Goal: Check status: Check status

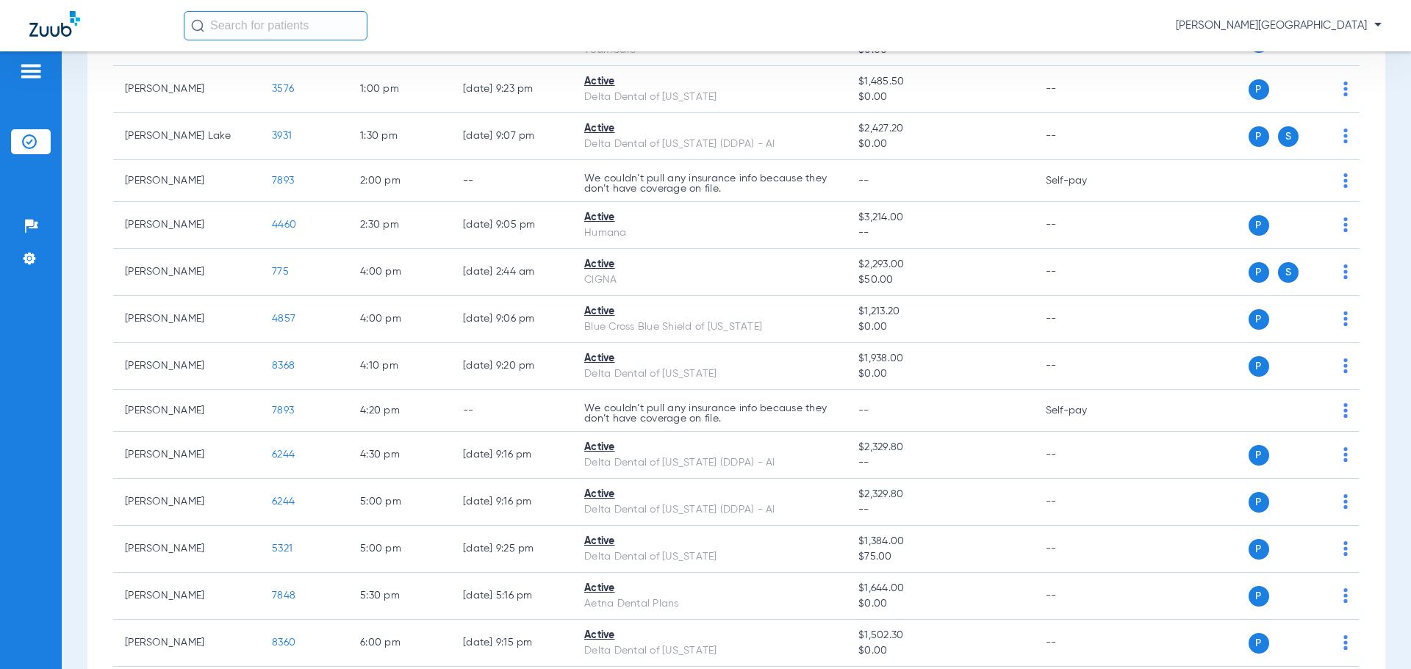
scroll to position [589, 0]
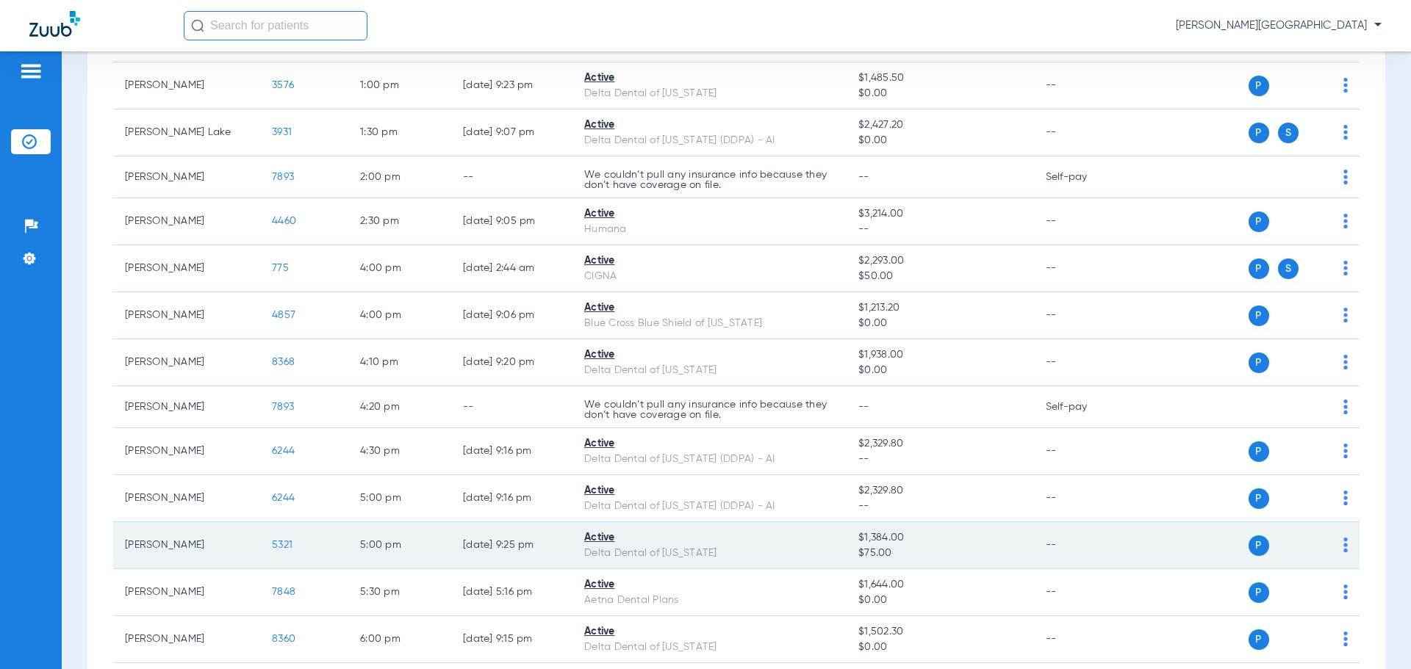
click at [278, 542] on span "5321" at bounding box center [282, 545] width 21 height 10
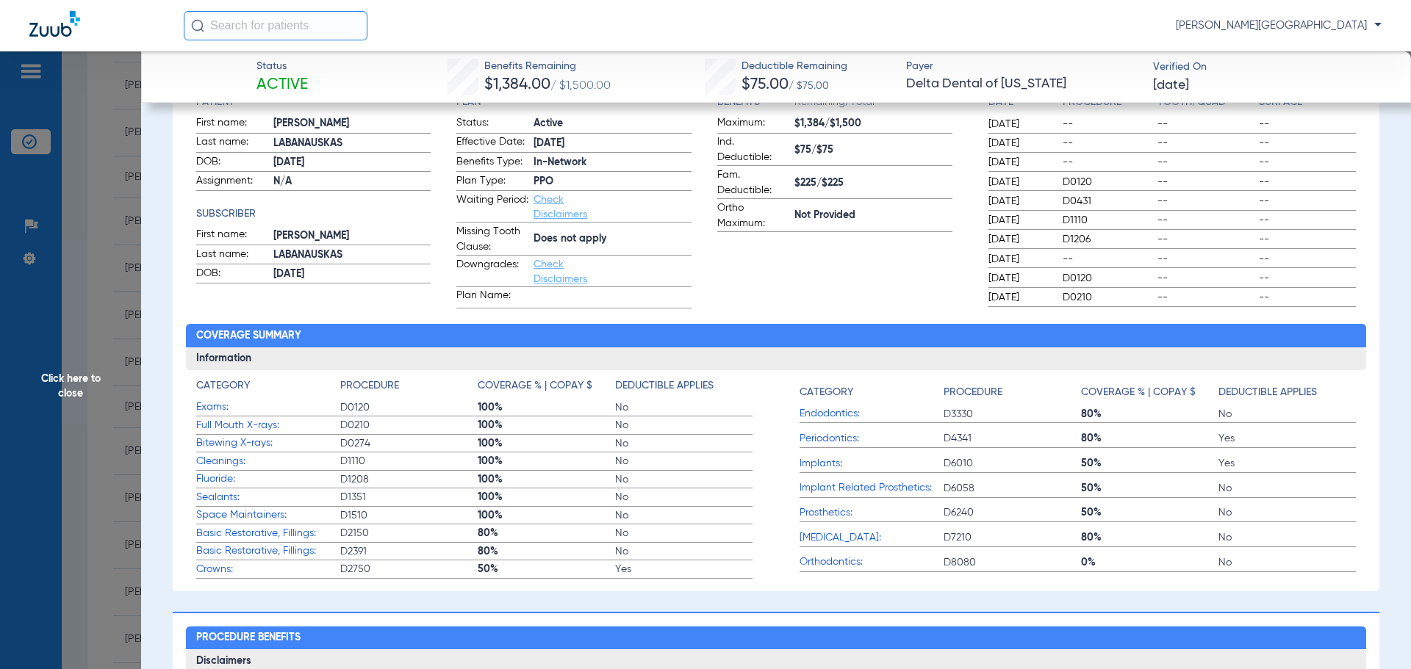
scroll to position [181, 0]
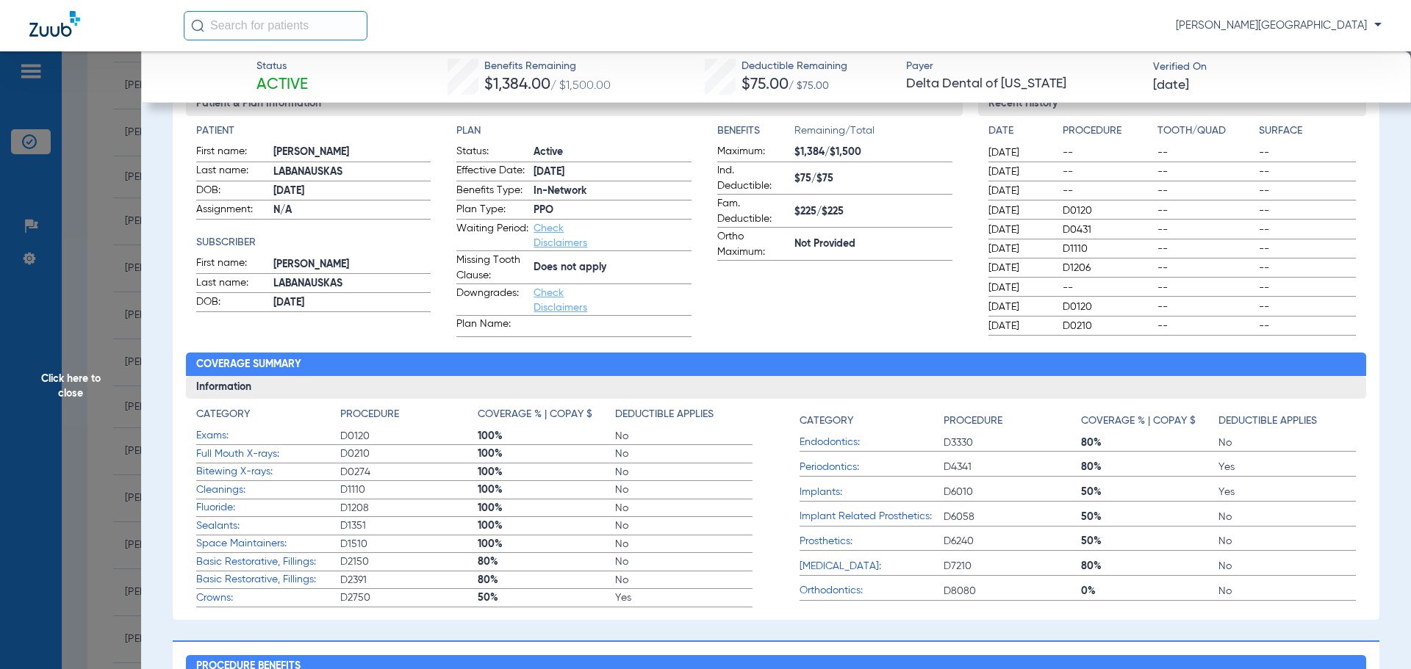
click at [118, 347] on span "Click here to close" at bounding box center [70, 385] width 141 height 669
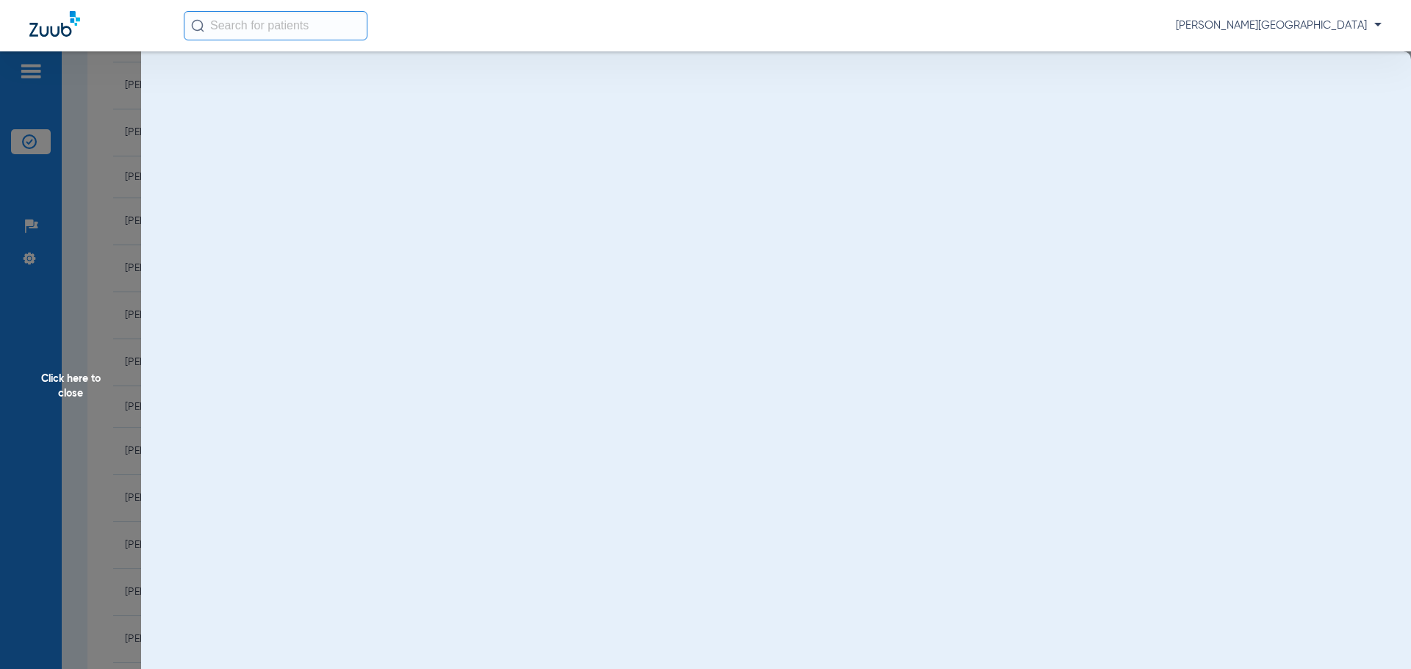
scroll to position [0, 0]
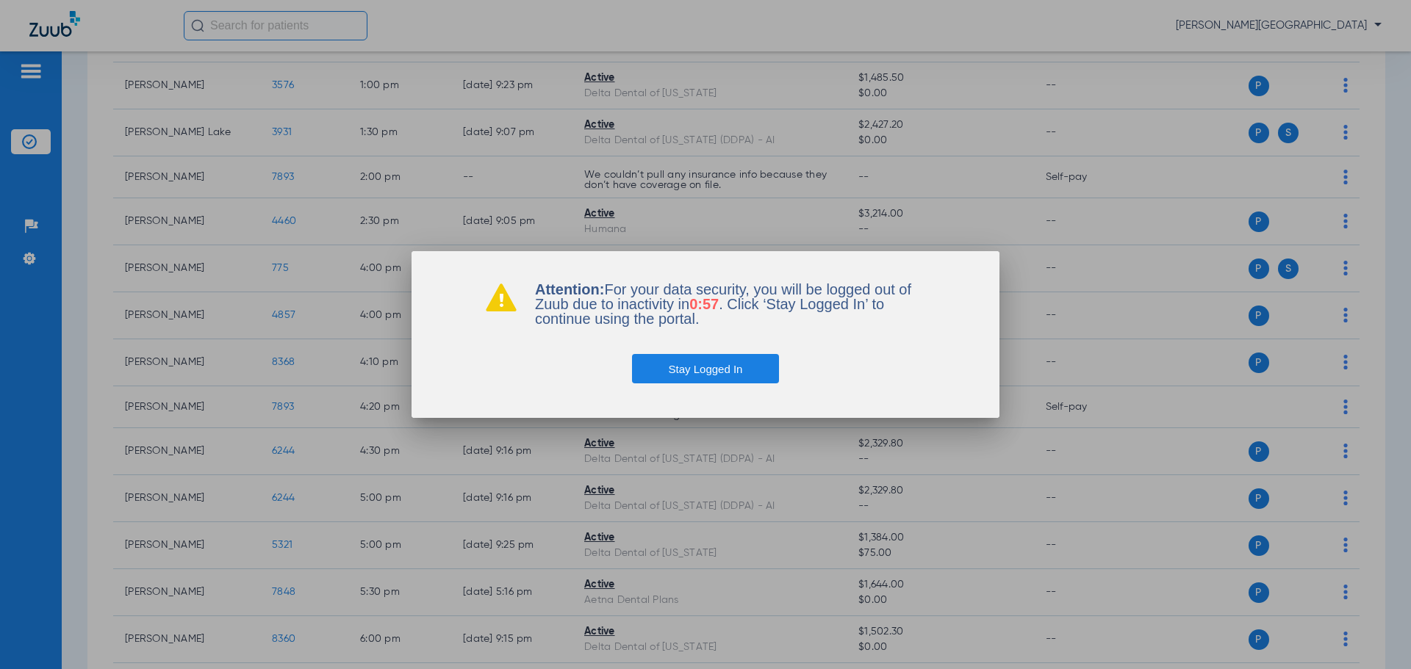
click at [722, 372] on button "Stay Logged In" at bounding box center [706, 368] width 148 height 29
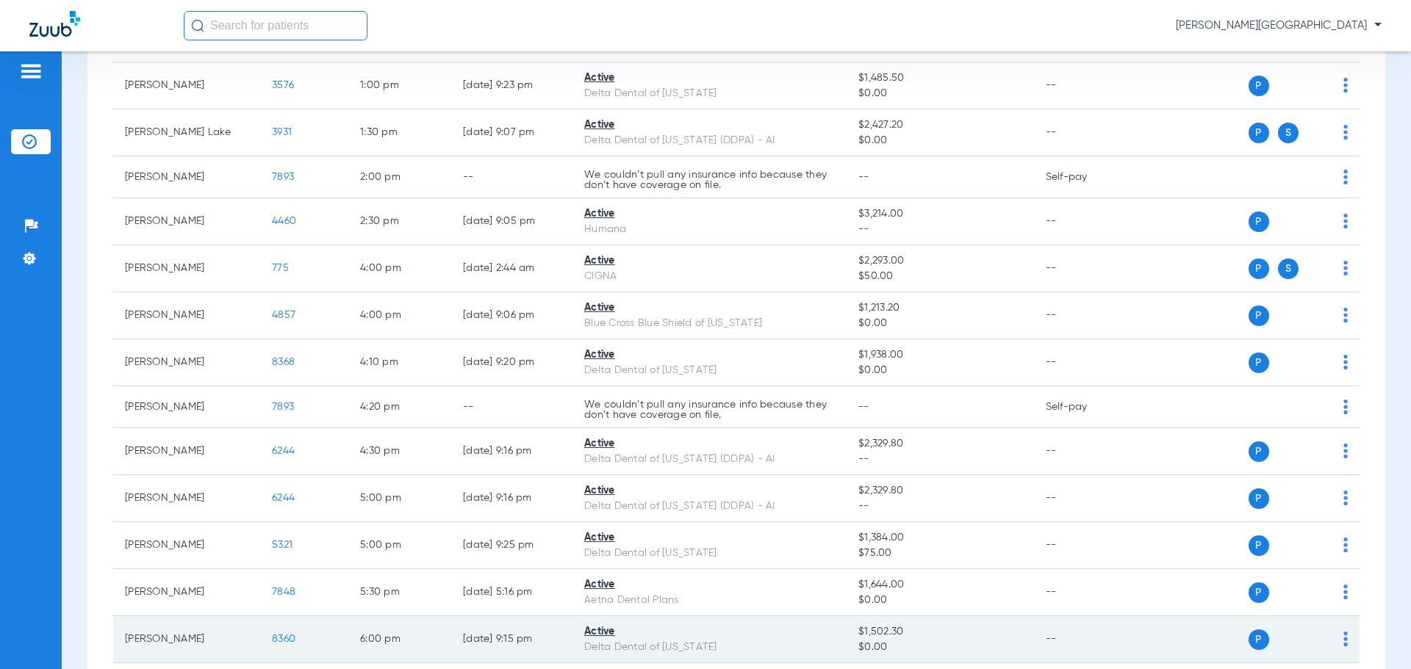
click at [289, 639] on span "8360" at bounding box center [284, 639] width 24 height 10
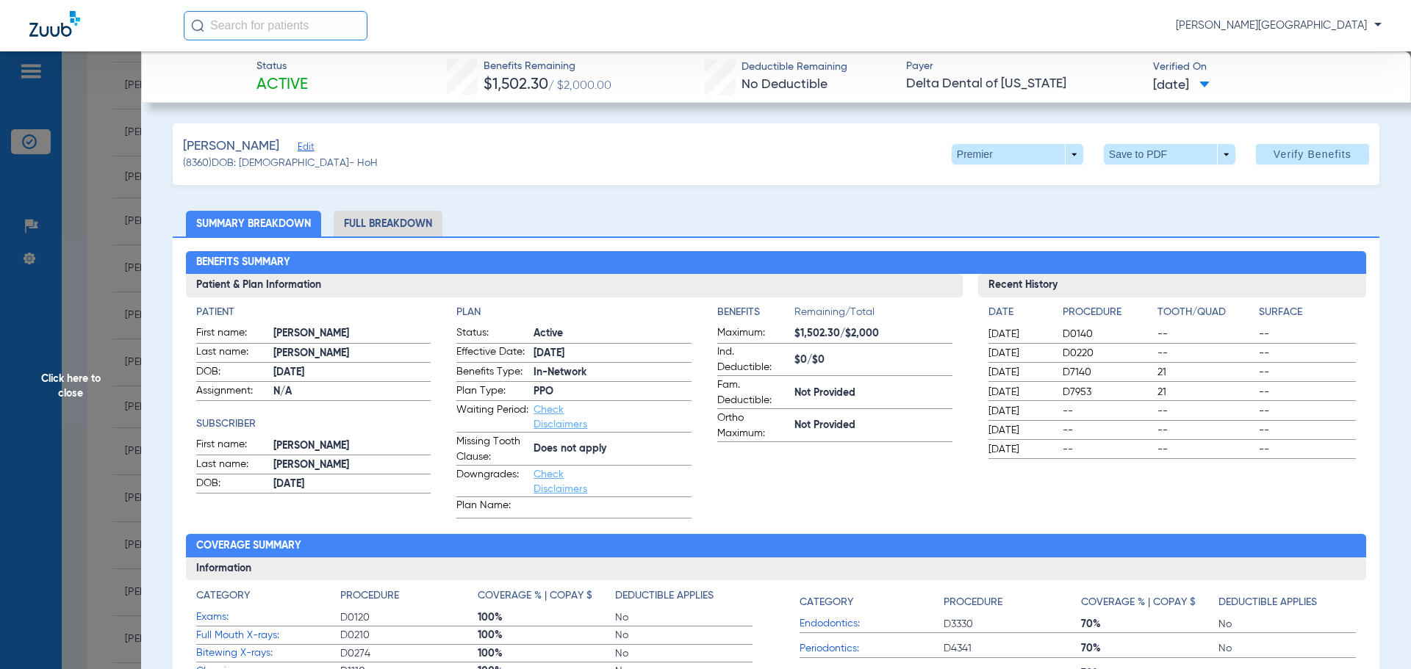
click at [54, 275] on span "Click here to close" at bounding box center [70, 385] width 141 height 669
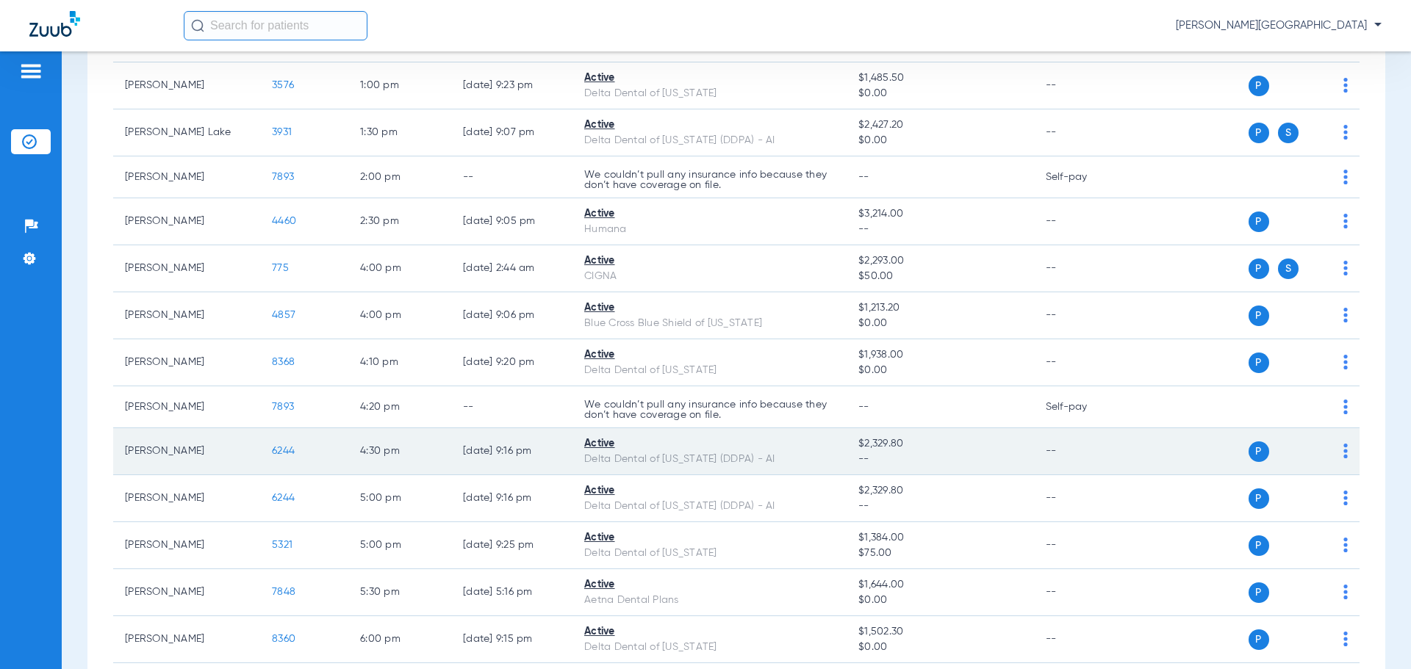
click at [278, 446] on span "6244" at bounding box center [283, 451] width 23 height 10
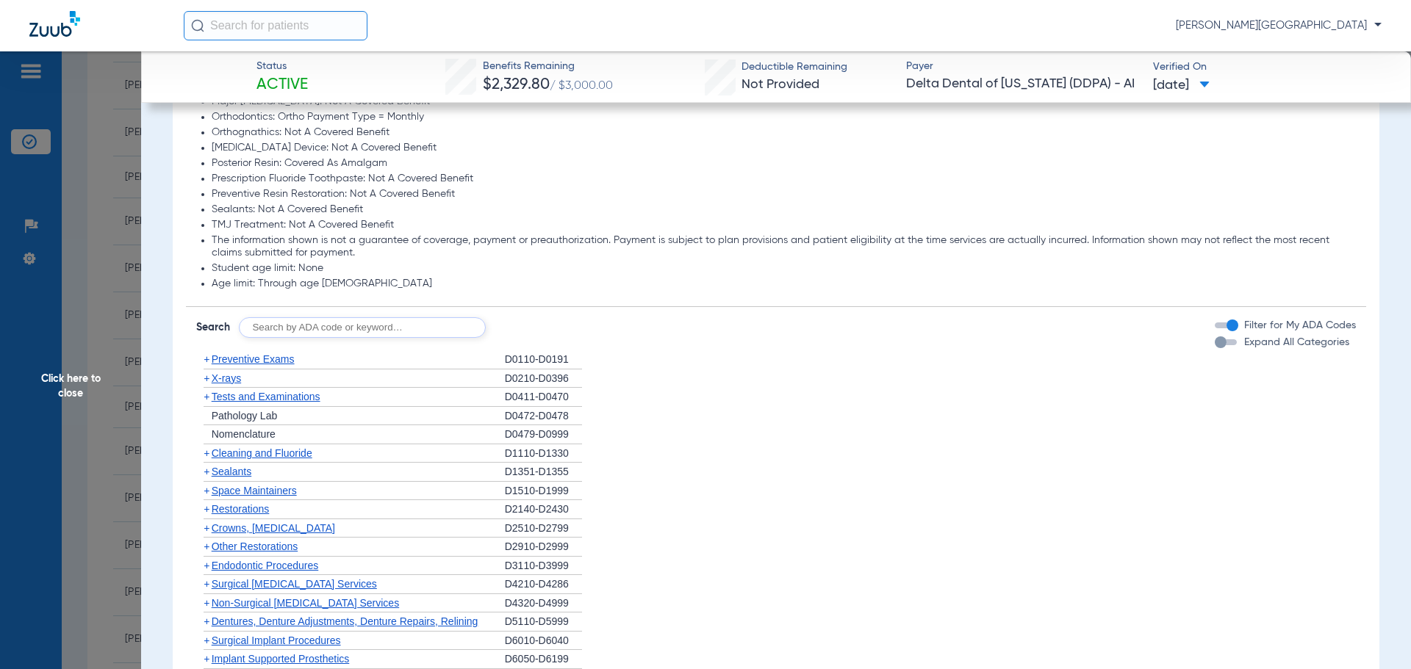
scroll to position [846, 0]
click at [205, 372] on span "+" at bounding box center [207, 374] width 6 height 12
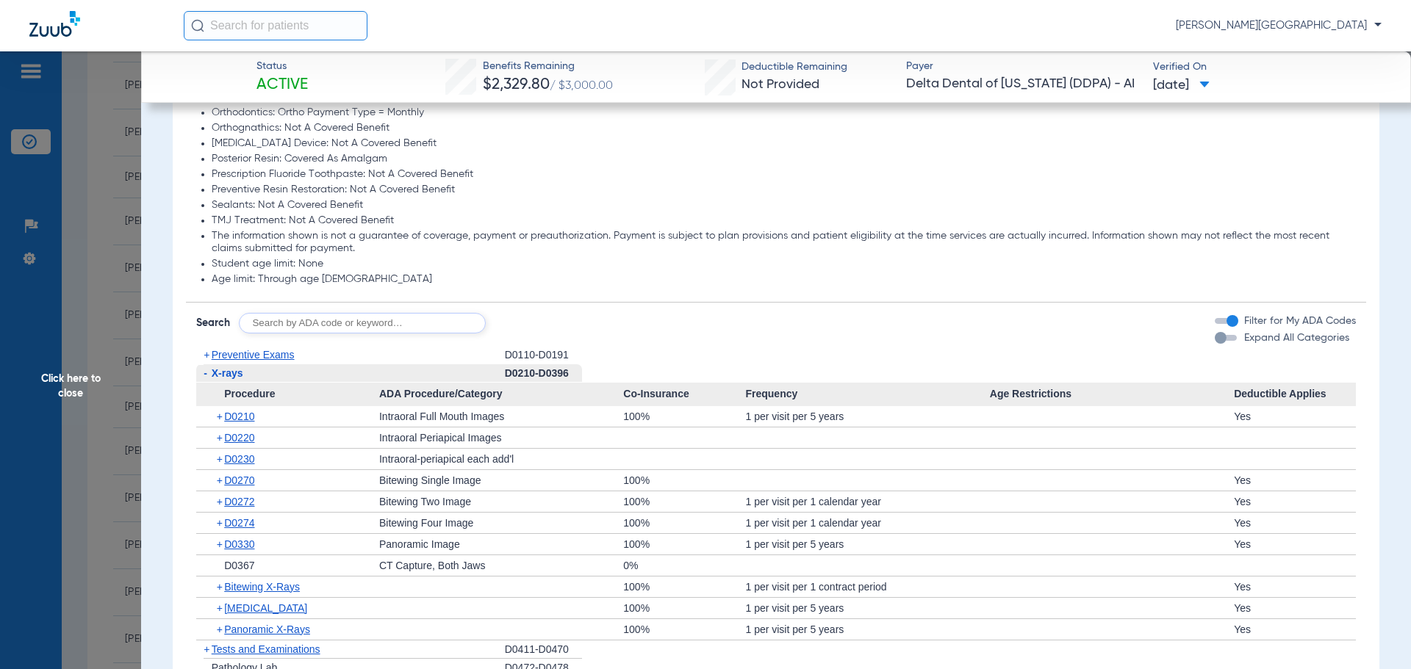
click at [99, 329] on span "Click here to close" at bounding box center [70, 385] width 141 height 669
